Goal: Transaction & Acquisition: Purchase product/service

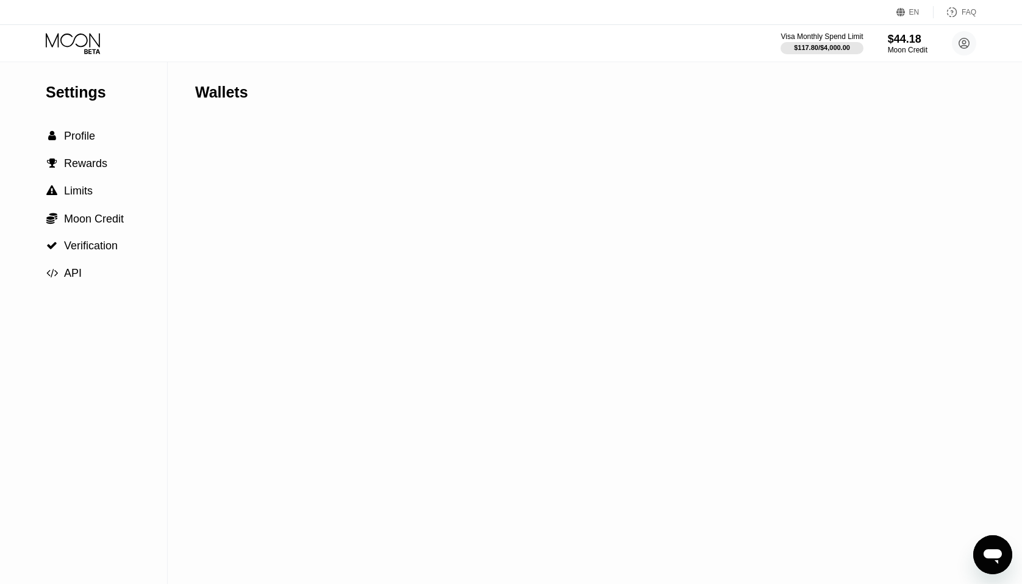
click at [371, 46] on div "Visa Monthly Spend Limit $117.80 / $4,000.00 $44.18 Moon Credit [PERSON_NAME] […" at bounding box center [511, 43] width 1022 height 37
click at [97, 169] on span "Rewards" at bounding box center [85, 163] width 43 height 12
click at [88, 126] on div " Profile" at bounding box center [83, 136] width 167 height 27
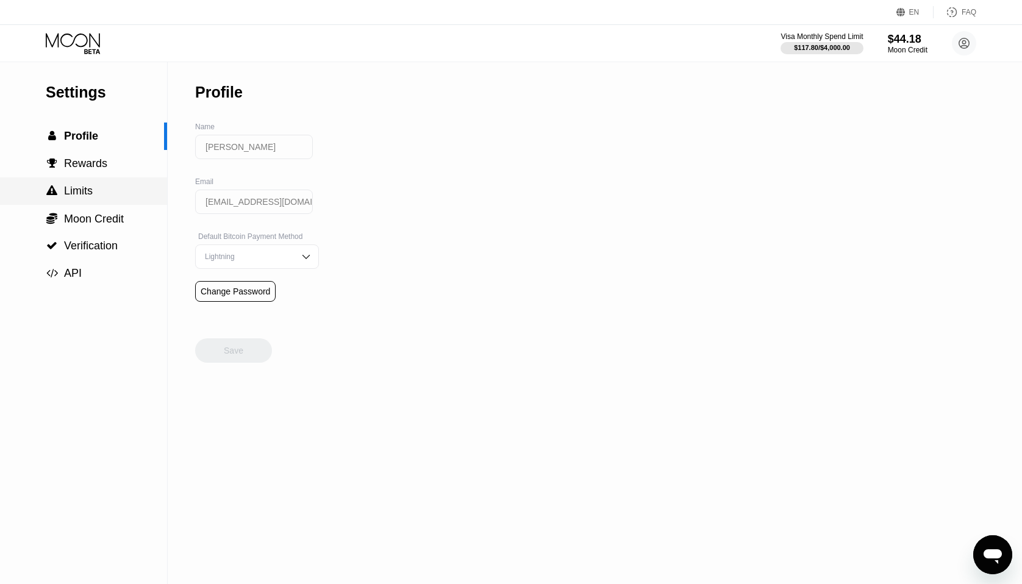
click at [85, 181] on div " Limits" at bounding box center [83, 190] width 167 height 27
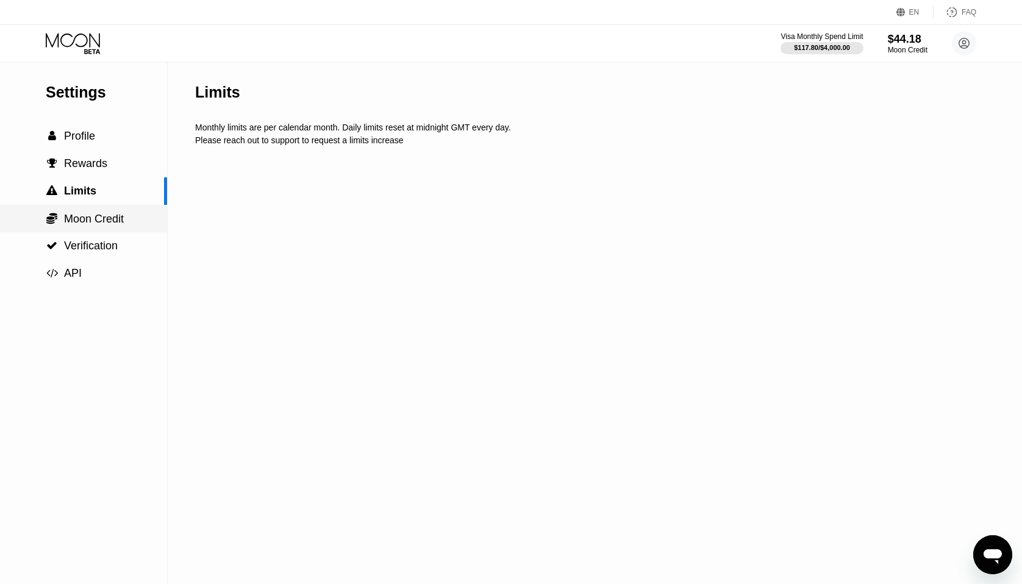
click at [99, 217] on span "Moon Credit" at bounding box center [94, 219] width 60 height 12
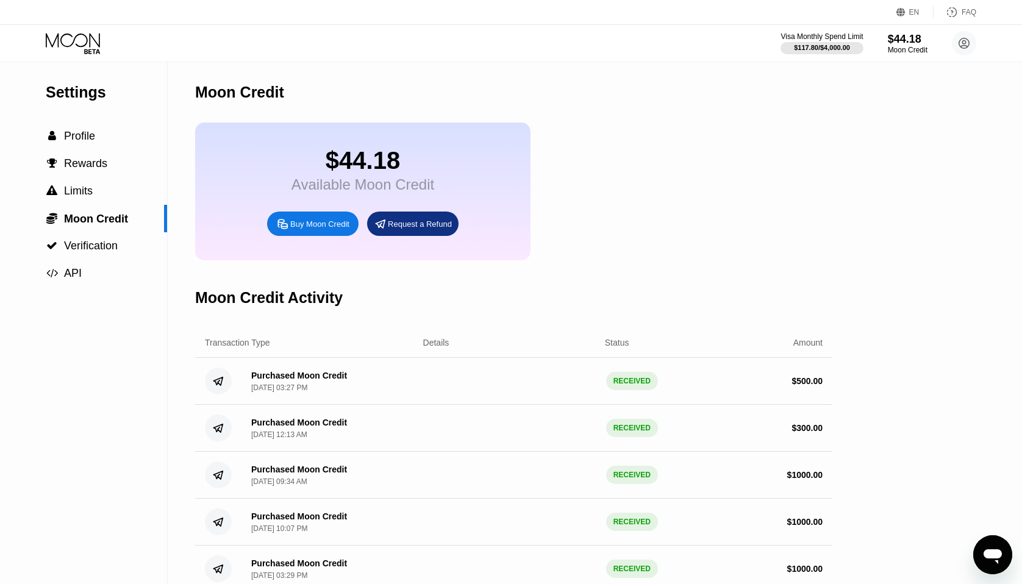
click at [313, 233] on div "Buy Moon Credit" at bounding box center [312, 224] width 91 height 24
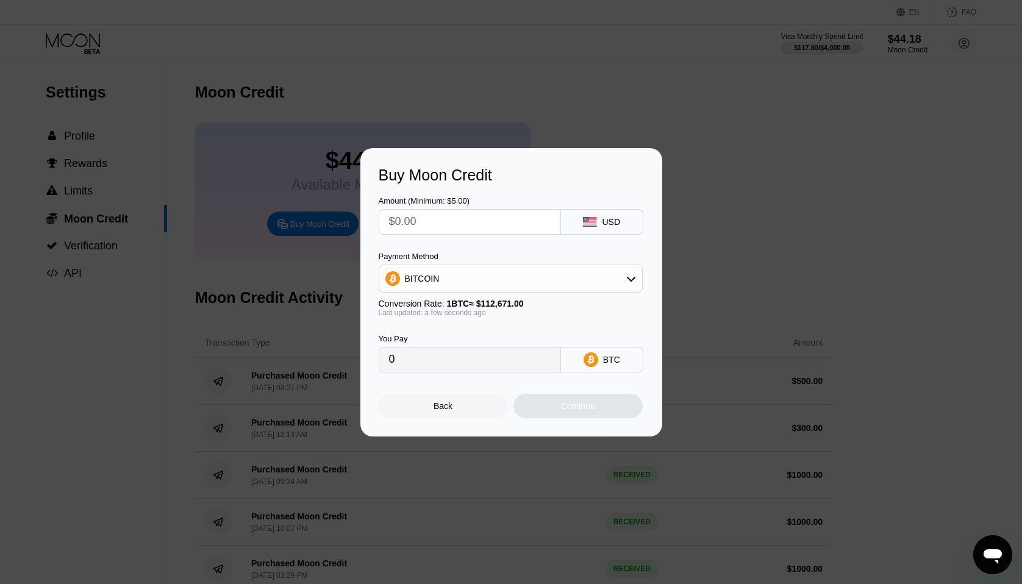
click at [438, 218] on input "text" at bounding box center [470, 222] width 162 height 24
type input "$5"
type input "0.00004438"
type input "$50"
type input "0.00044377"
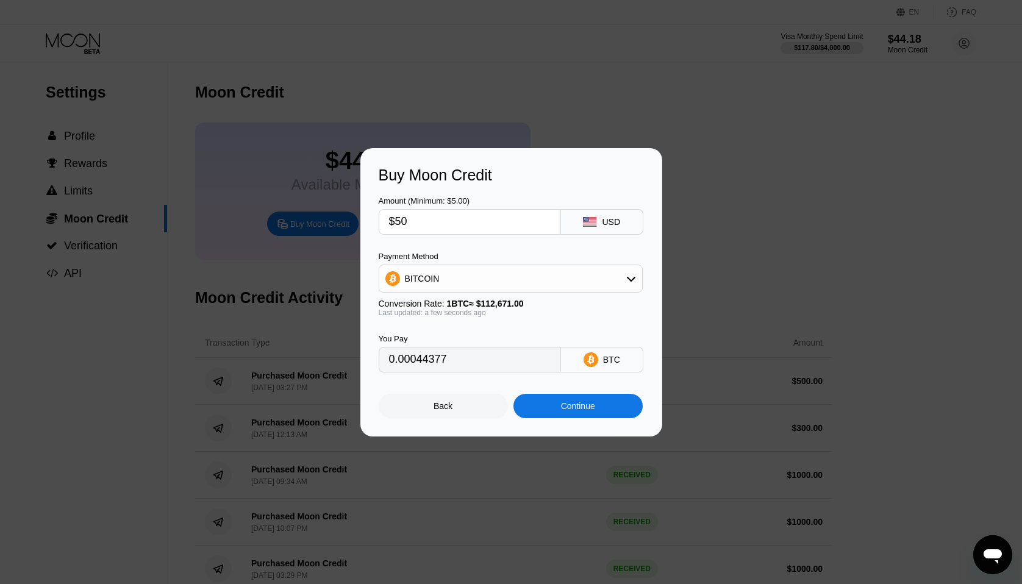
type input "$500"
type input "0.00443770"
type input "$500"
click at [522, 276] on div "BITCOIN" at bounding box center [510, 278] width 263 height 24
click at [450, 338] on span "USDT on TRON" at bounding box center [439, 339] width 62 height 10
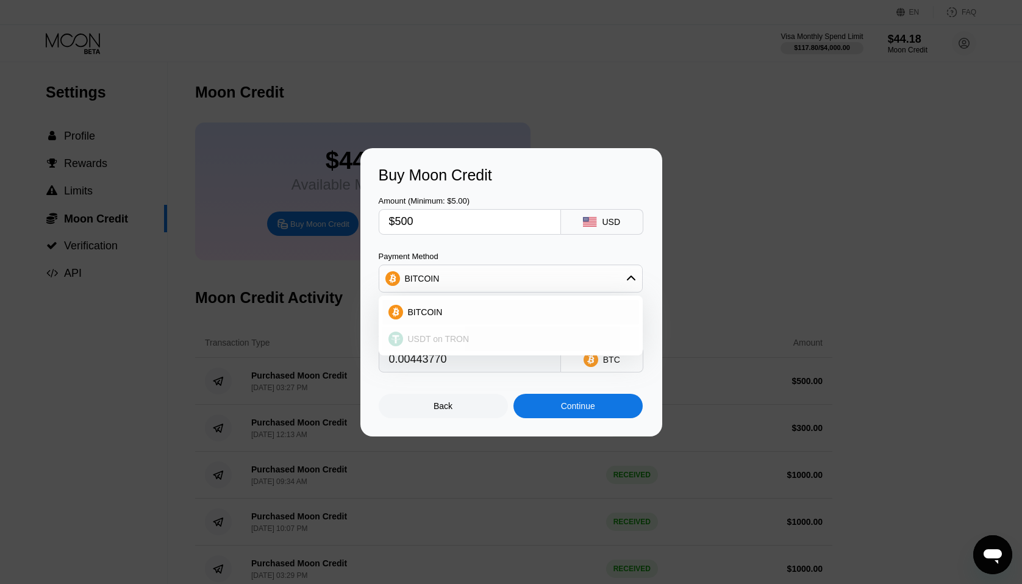
type input "505.05"
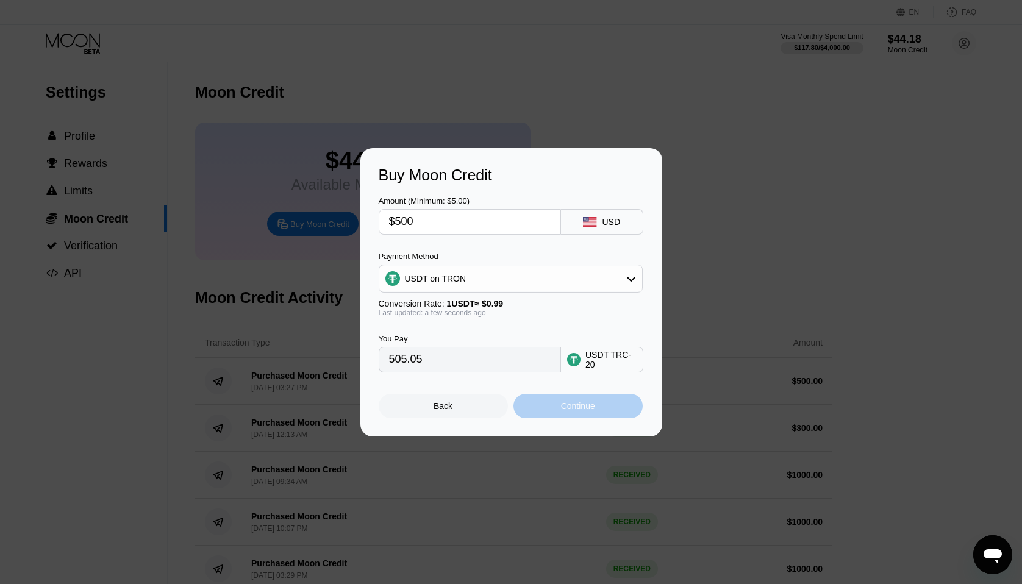
click at [566, 411] on div "Continue" at bounding box center [577, 406] width 129 height 24
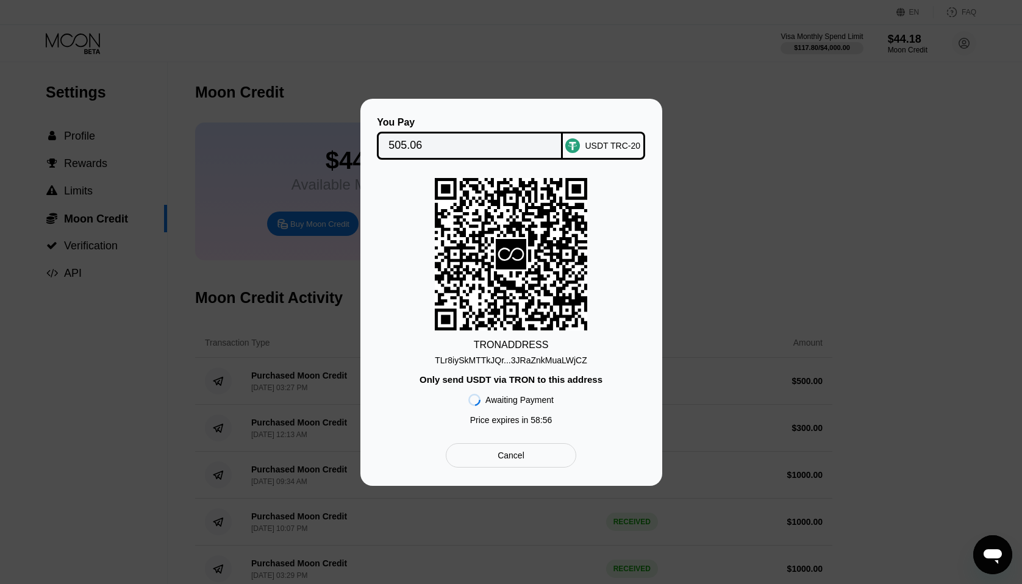
click at [523, 291] on icon at bounding box center [511, 253] width 152 height 149
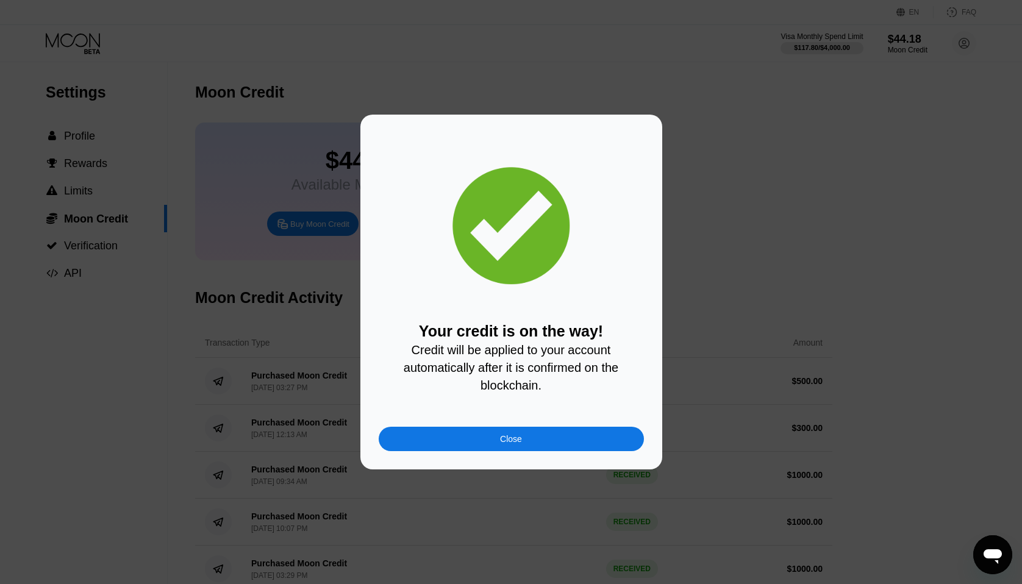
click at [529, 446] on div "Close" at bounding box center [511, 439] width 265 height 24
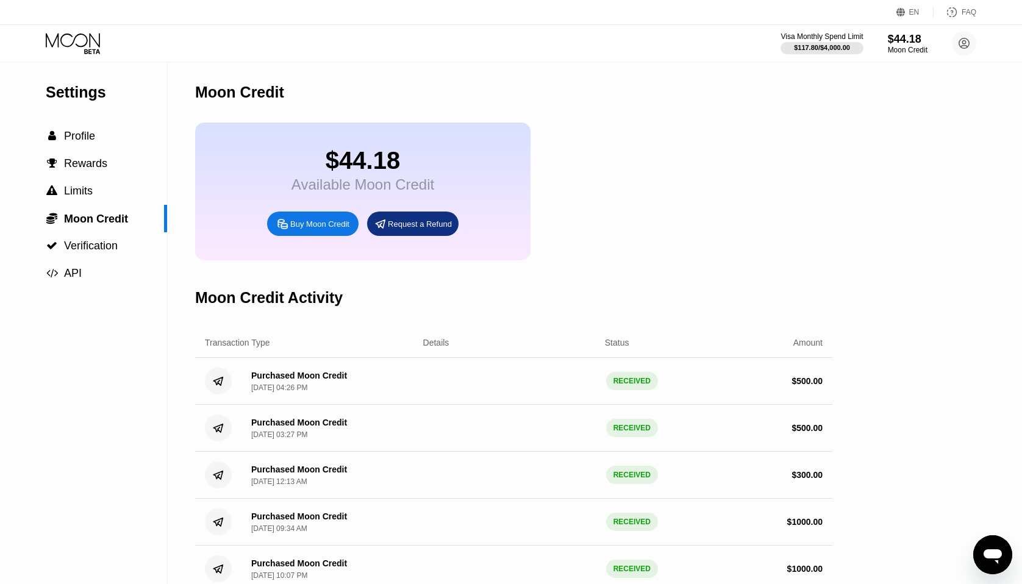
click at [69, 40] on icon at bounding box center [74, 43] width 57 height 21
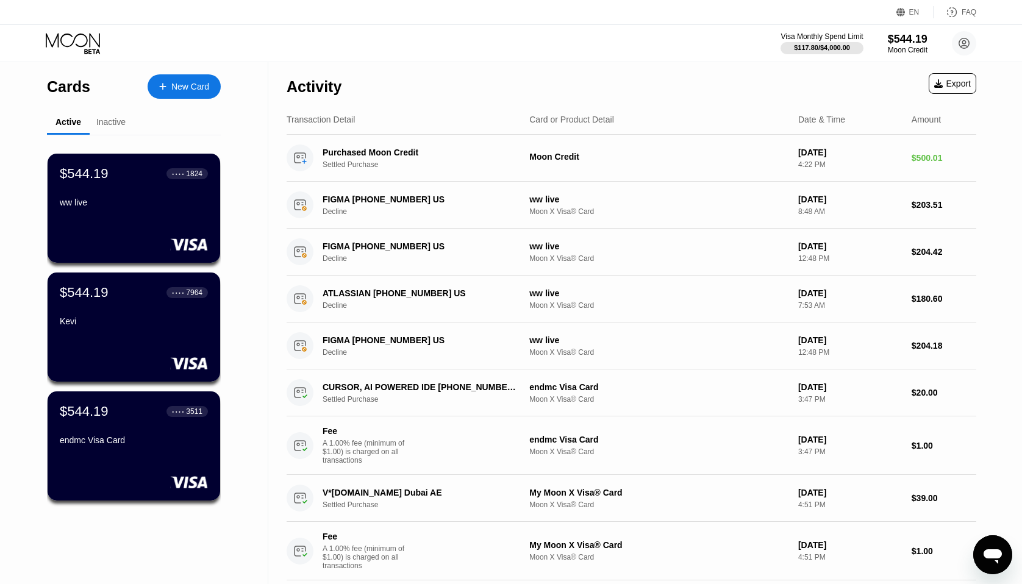
click at [117, 115] on div "Inactive" at bounding box center [111, 123] width 43 height 24
click at [110, 123] on div "Inactive" at bounding box center [110, 122] width 29 height 10
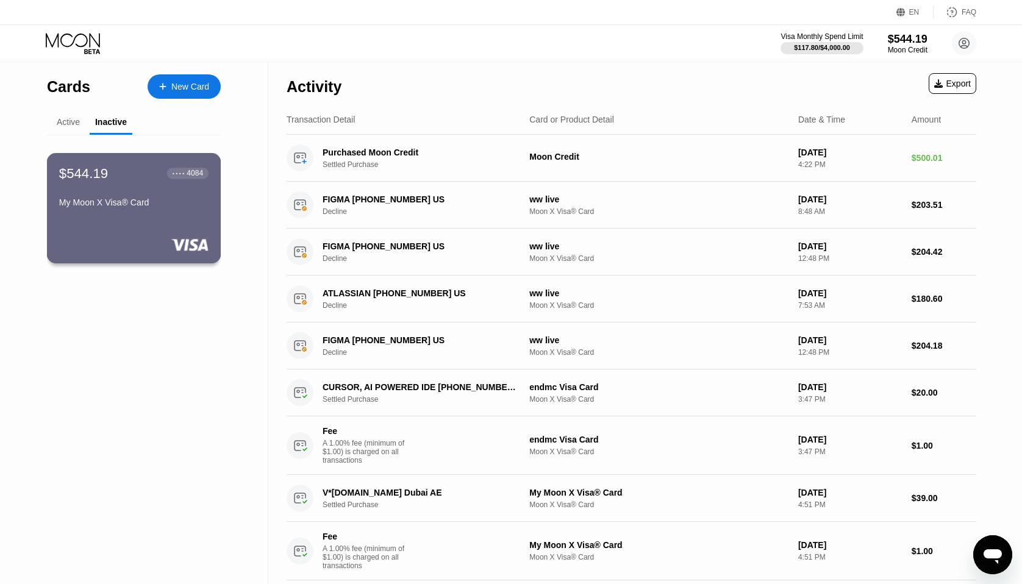
click at [127, 202] on div "My Moon X Visa® Card" at bounding box center [133, 203] width 149 height 10
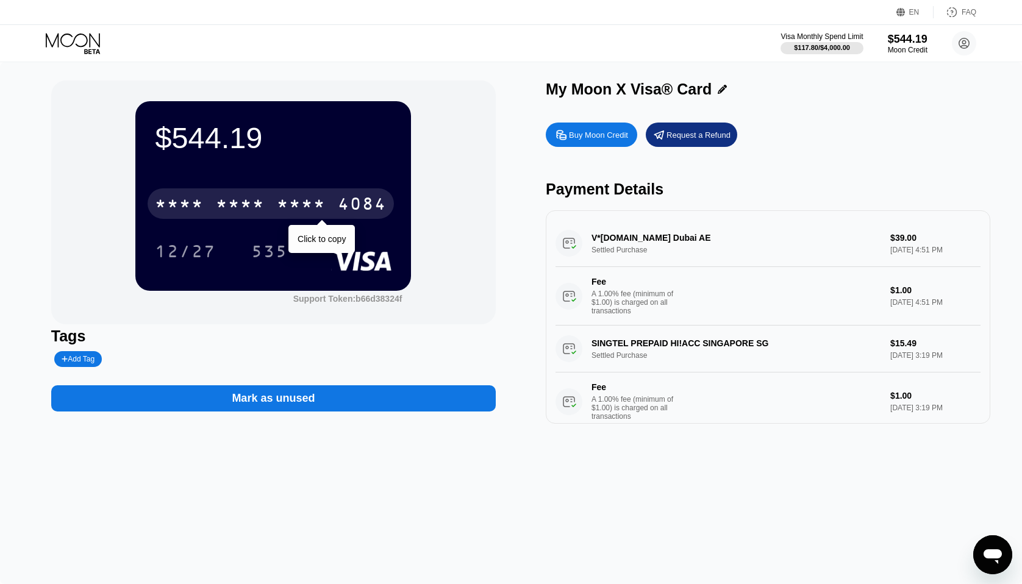
click at [264, 196] on div "* * * *" at bounding box center [240, 206] width 49 height 20
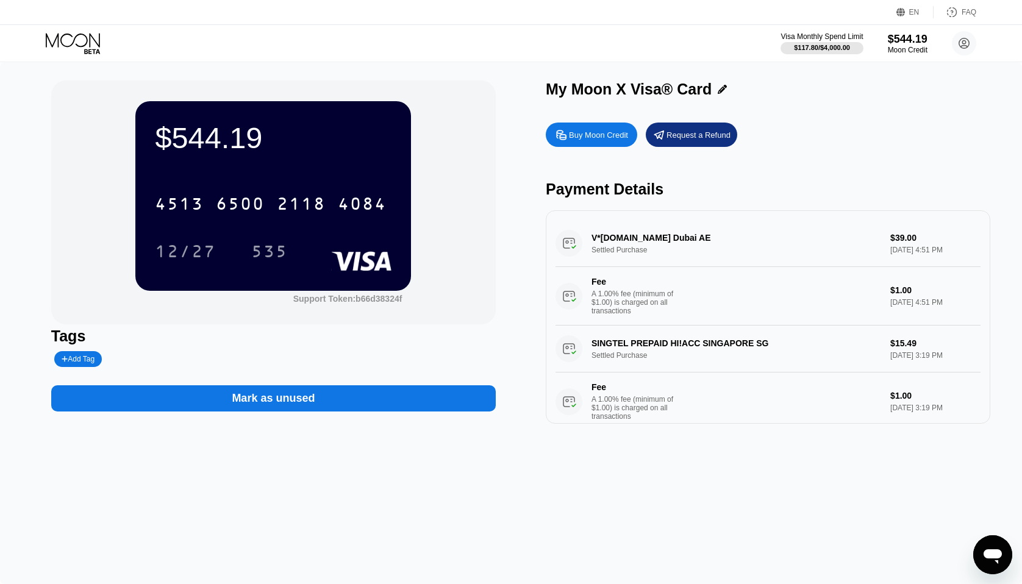
click at [724, 176] on div "Buy Moon Credit Request a Refund Payment Details V*[DOMAIN_NAME] Dubai AE Settl…" at bounding box center [768, 269] width 444 height 307
